Goal: Information Seeking & Learning: Learn about a topic

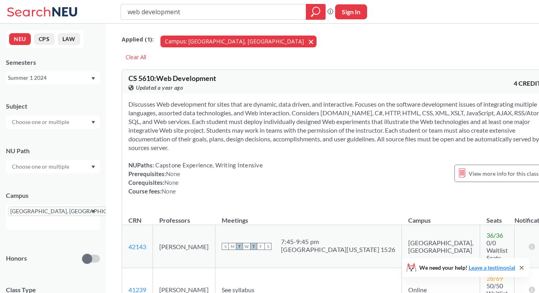
click at [314, 41] on span "button" at bounding box center [314, 42] width 0 height 8
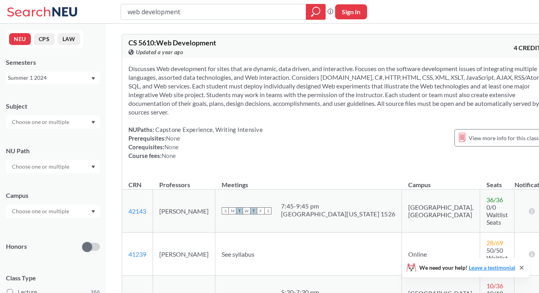
click at [77, 75] on div "Summer 1 2024" at bounding box center [49, 77] width 83 height 9
click at [60, 100] on div "Fall 2025" at bounding box center [53, 95] width 94 height 22
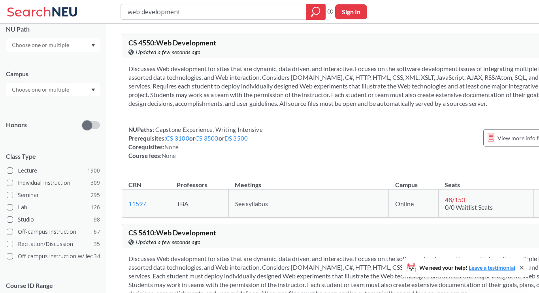
scroll to position [122, 0]
click at [68, 91] on input "text" at bounding box center [41, 88] width 66 height 9
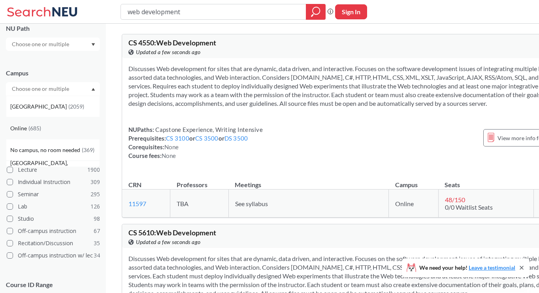
click at [58, 126] on div "Online ( 685 )" at bounding box center [54, 128] width 89 height 9
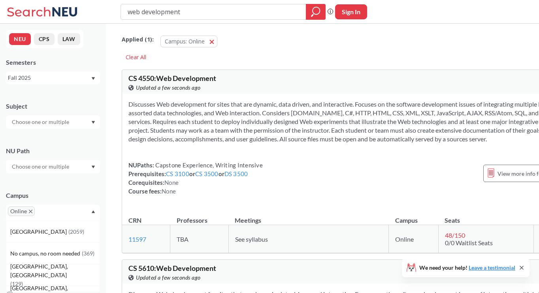
click at [62, 124] on input "text" at bounding box center [41, 121] width 66 height 9
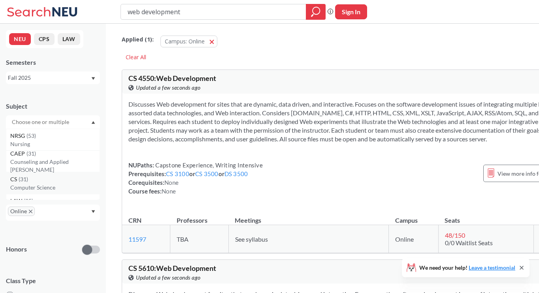
click at [52, 184] on p "Computer Science" at bounding box center [54, 188] width 89 height 8
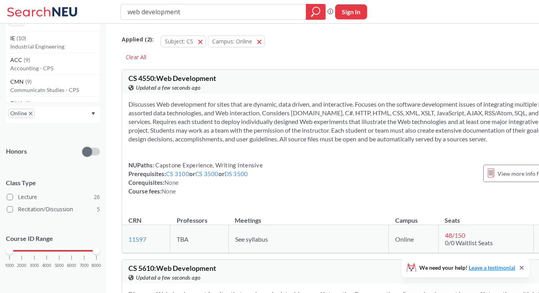
scroll to position [100, 0]
drag, startPoint x: 9, startPoint y: 252, endPoint x: 58, endPoint y: 250, distance: 49.8
click at [58, 250] on div at bounding box center [59, 251] width 7 height 7
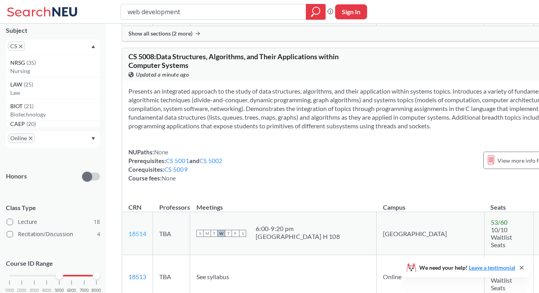
scroll to position [2076, 0]
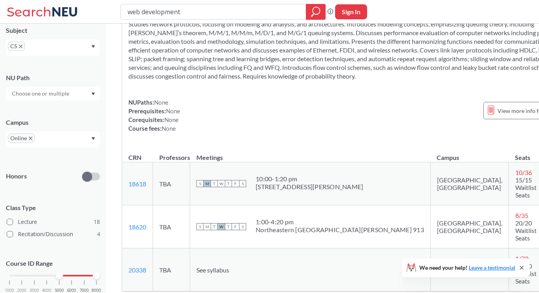
scroll to position [4316, 0]
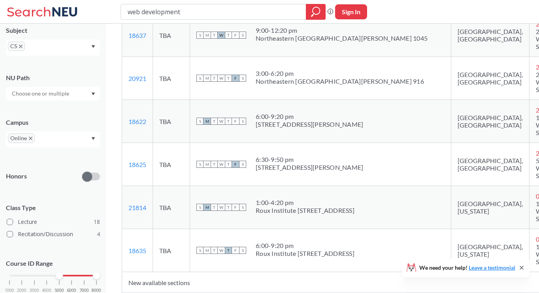
scroll to position [5234, 0]
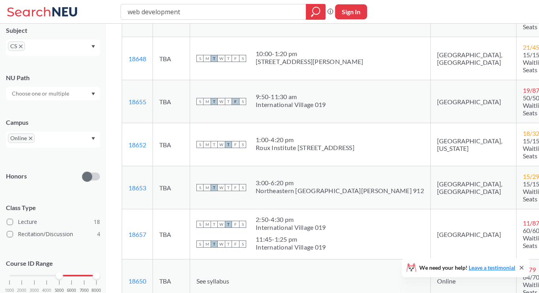
scroll to position [5702, 0]
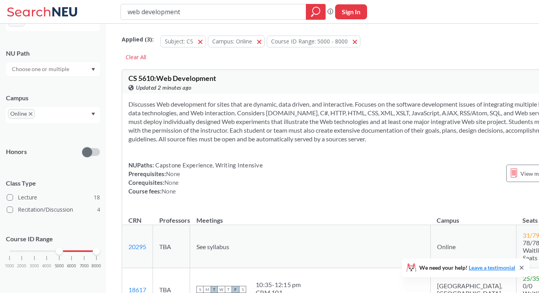
scroll to position [0, 0]
click at [354, 41] on button "Course ID Range: 5000 - 8000 5000 - 8000" at bounding box center [314, 42] width 94 height 12
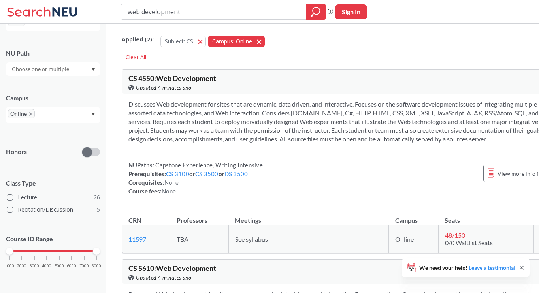
click at [260, 42] on button "Campus: Online Online" at bounding box center [236, 42] width 57 height 12
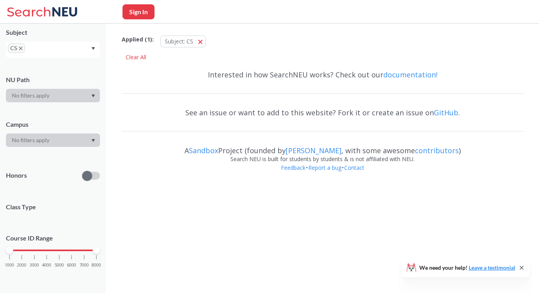
scroll to position [73, 0]
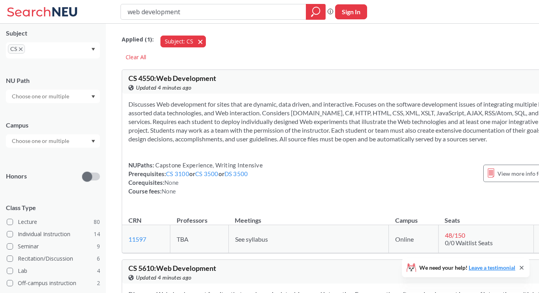
click at [199, 43] on button "Subject: CS CS" at bounding box center [182, 42] width 45 height 12
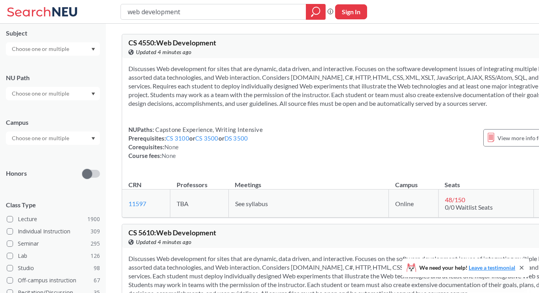
click at [55, 44] on div at bounding box center [53, 48] width 94 height 13
click at [52, 65] on div "CS ( 115 )" at bounding box center [54, 62] width 89 height 9
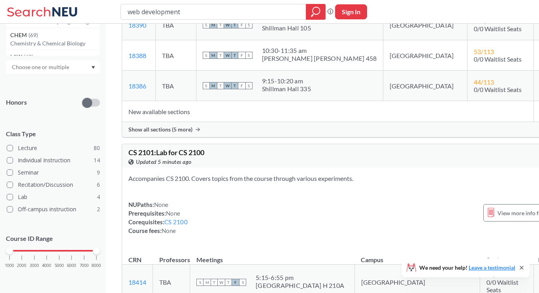
scroll to position [147, 0]
drag, startPoint x: 12, startPoint y: 251, endPoint x: 82, endPoint y: 245, distance: 70.2
click at [82, 245] on div "Course ID Range 1000 2000 3000 4000 5000 6000 7000 8000" at bounding box center [53, 255] width 94 height 57
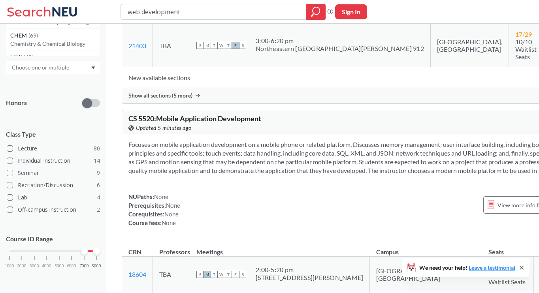
scroll to position [434, 0]
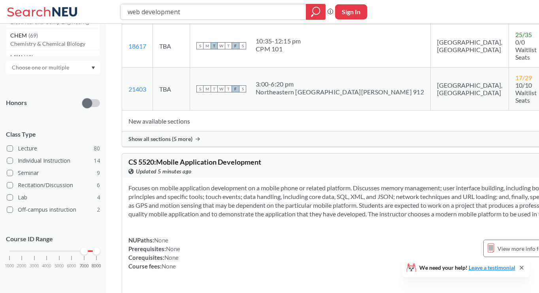
click at [286, 14] on input "web development" at bounding box center [213, 11] width 173 height 13
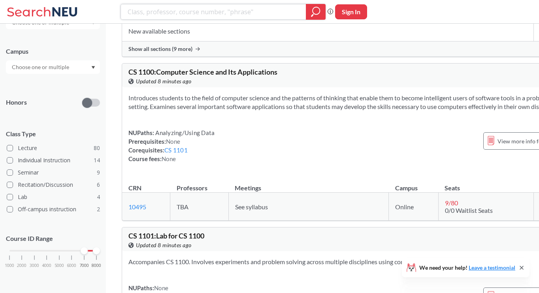
scroll to position [147, 0]
drag, startPoint x: 83, startPoint y: 250, endPoint x: 68, endPoint y: 251, distance: 14.2
click at [68, 251] on div at bounding box center [71, 251] width 7 height 7
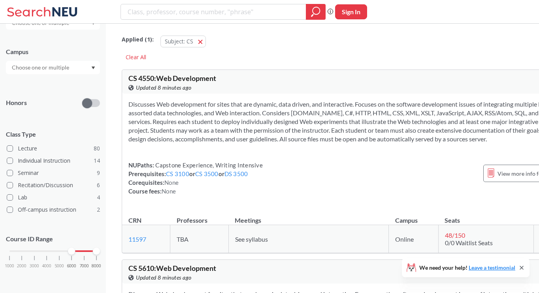
scroll to position [73, 0]
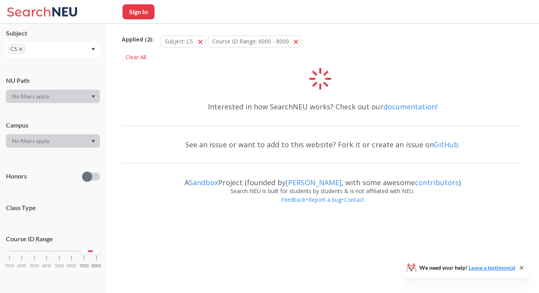
drag, startPoint x: 68, startPoint y: 251, endPoint x: 81, endPoint y: 251, distance: 12.3
click at [81, 251] on div at bounding box center [84, 251] width 7 height 7
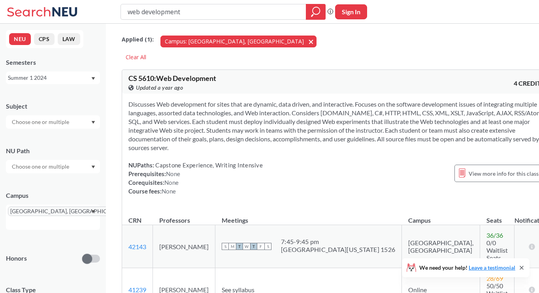
click at [314, 43] on span "button" at bounding box center [314, 42] width 0 height 8
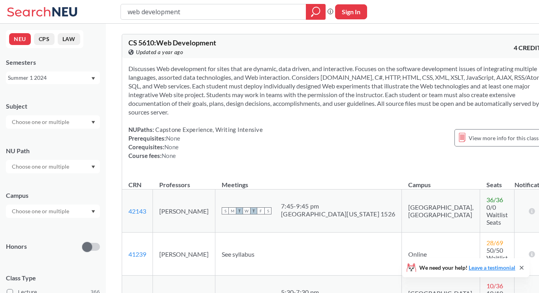
click at [212, 10] on input "web development" at bounding box center [213, 11] width 173 height 13
click at [63, 81] on div "Summer 1 2024" at bounding box center [49, 77] width 83 height 9
click at [54, 99] on div "Fall 2025" at bounding box center [54, 95] width 89 height 9
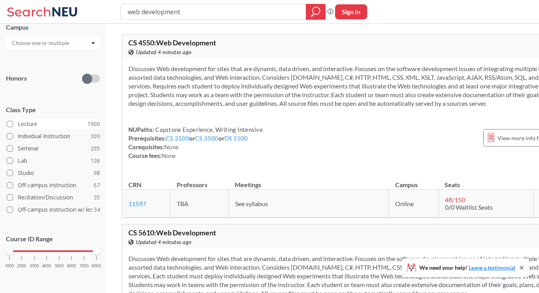
scroll to position [2, 0]
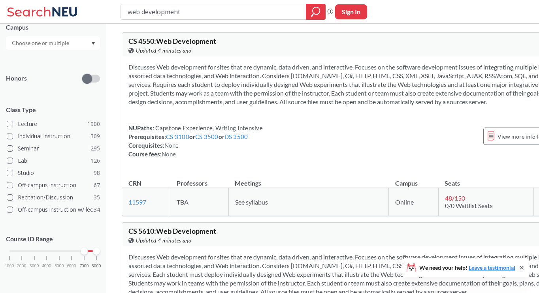
drag, startPoint x: 10, startPoint y: 250, endPoint x: 86, endPoint y: 248, distance: 75.9
click at [86, 248] on div at bounding box center [84, 251] width 7 height 7
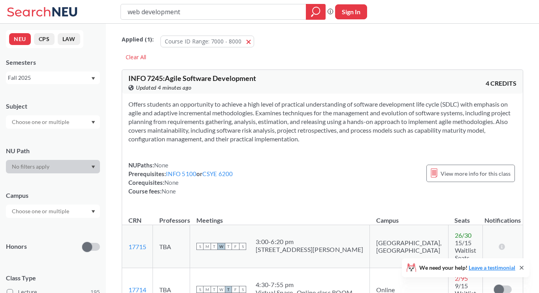
click at [73, 122] on div at bounding box center [53, 121] width 94 height 13
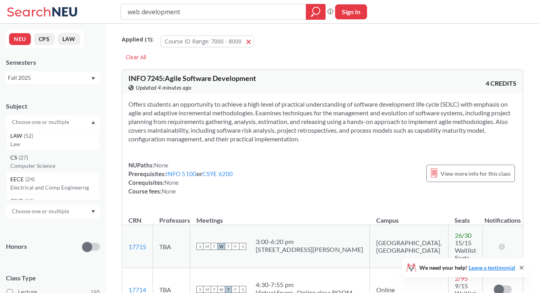
click at [71, 160] on div "CS ( 27 )" at bounding box center [54, 157] width 89 height 9
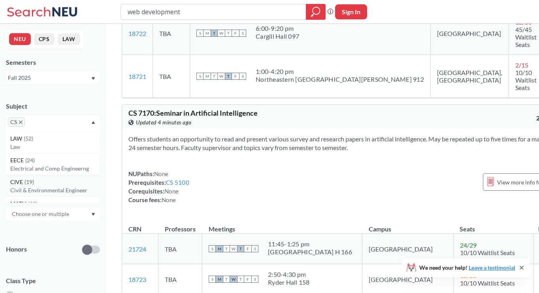
scroll to position [279, 0]
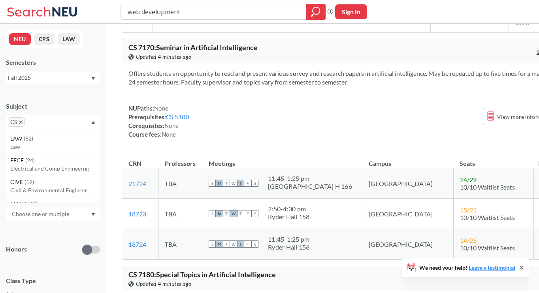
click at [55, 245] on div "Honors" at bounding box center [53, 245] width 94 height 28
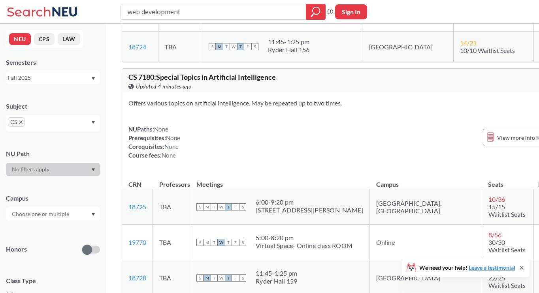
scroll to position [480, 0]
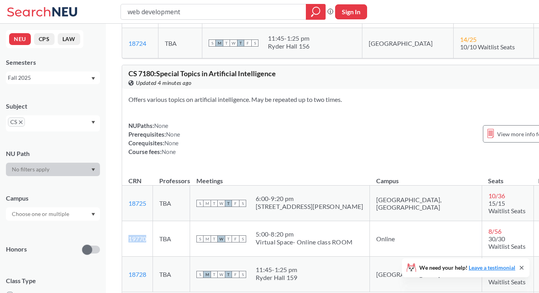
drag, startPoint x: 149, startPoint y: 207, endPoint x: 126, endPoint y: 209, distance: 22.6
click at [126, 221] on td "19770 View this section on Banner." at bounding box center [137, 239] width 31 height 36
copy link "19770"
click at [195, 221] on td "S M T W T F S 5:00 - 8:20 pm Virtual Space- Online class ROOM" at bounding box center [280, 239] width 180 height 36
click at [135, 235] on link "19770" at bounding box center [137, 239] width 18 height 8
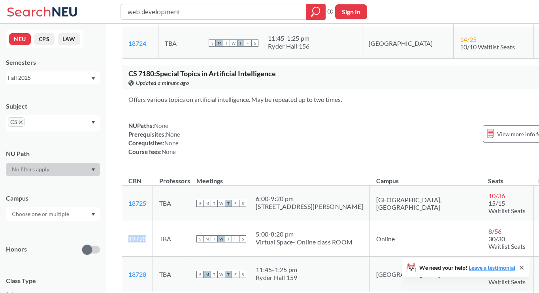
copy link "19770"
click at [190, 186] on td "TBA" at bounding box center [171, 204] width 37 height 36
drag, startPoint x: 283, startPoint y: 49, endPoint x: 118, endPoint y: 48, distance: 165.1
copy span "CS 7180 : Special Topics in Artificial Intelligence"
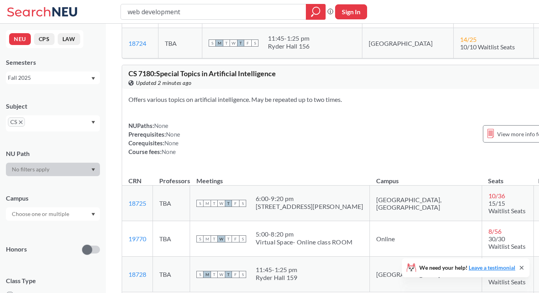
click at [215, 121] on div "NUPaths: None Prerequisites: None Corequisites: None Course fees: None View mor…" at bounding box center [350, 138] width 444 height 35
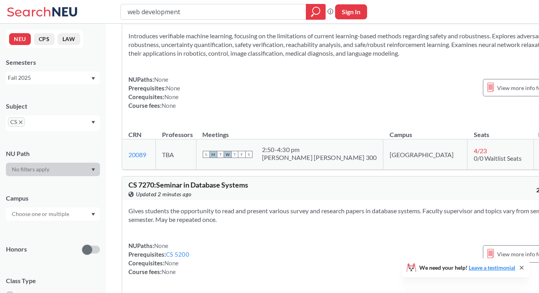
scroll to position [1209, 0]
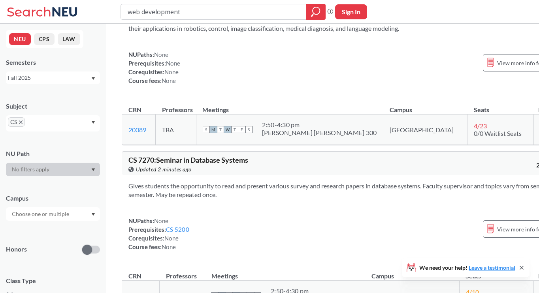
click at [75, 156] on div "NU Path" at bounding box center [53, 153] width 94 height 9
click at [75, 215] on div at bounding box center [53, 213] width 94 height 13
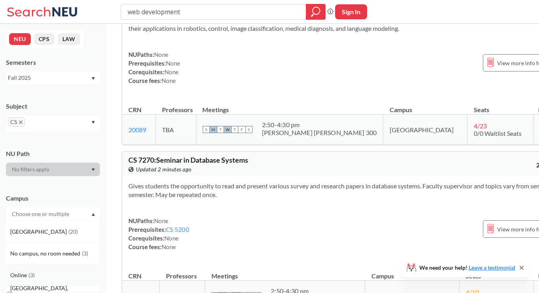
click at [65, 276] on div "Online ( 3 )" at bounding box center [54, 275] width 89 height 9
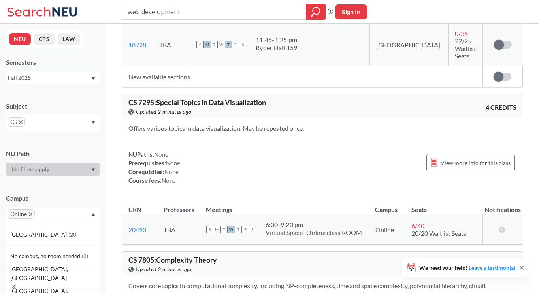
scroll to position [292, 0]
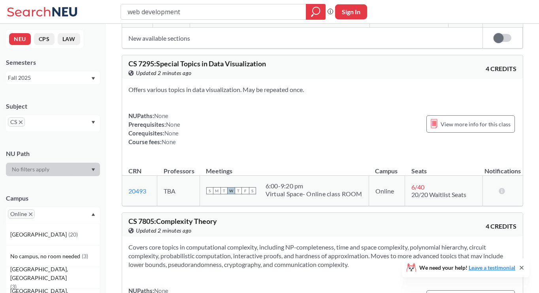
click at [371, 0] on div "web development Phrase search guarantees the exact search appears in the result…" at bounding box center [269, 12] width 539 height 24
